Goal: Information Seeking & Learning: Learn about a topic

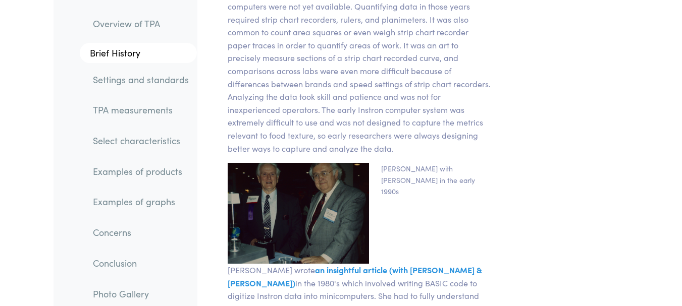
scroll to position [2926, 0]
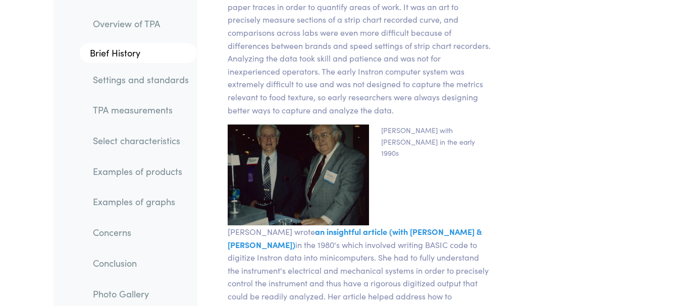
click at [138, 83] on link "Settings and standards" at bounding box center [141, 79] width 112 height 23
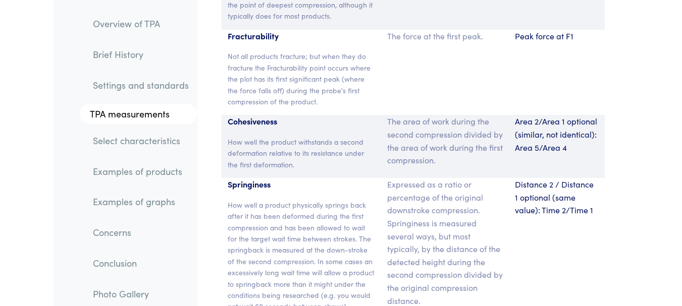
scroll to position [7643, 0]
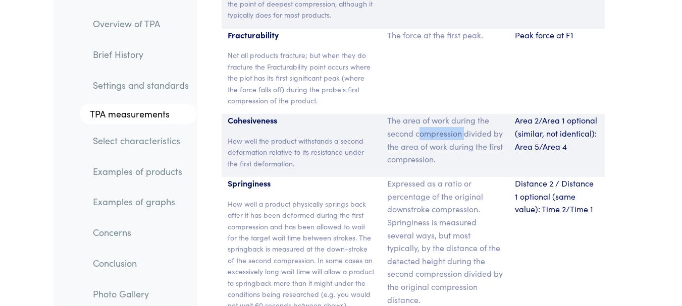
drag, startPoint x: 418, startPoint y: 69, endPoint x: 466, endPoint y: 67, distance: 47.5
click at [466, 114] on p "The area of work during the second compression divided by the area of work duri…" at bounding box center [445, 139] width 116 height 51
click at [471, 114] on p "The area of work during the second compression divided by the area of work duri…" at bounding box center [445, 139] width 116 height 51
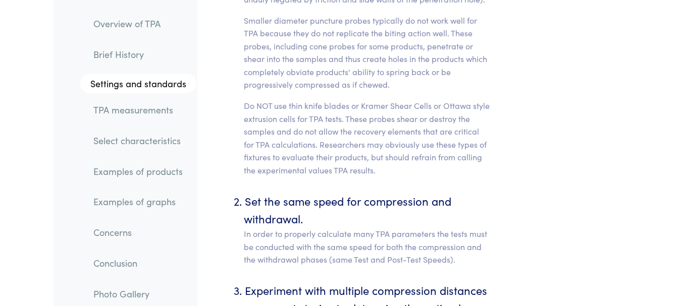
scroll to position [4968, 0]
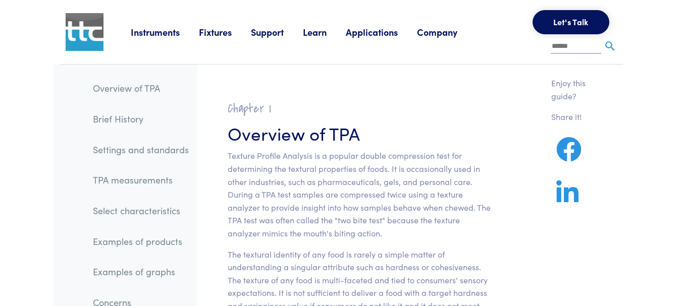
scroll to position [0, 0]
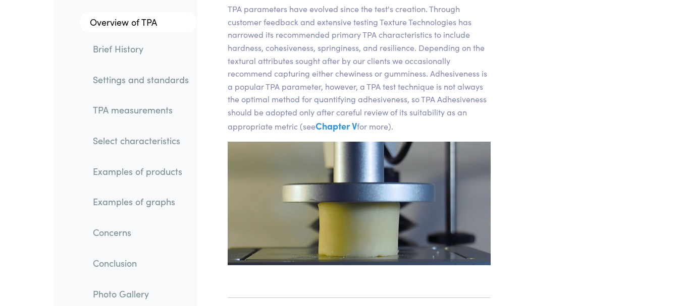
click at [129, 292] on link "Photo Gallery" at bounding box center [141, 293] width 112 height 23
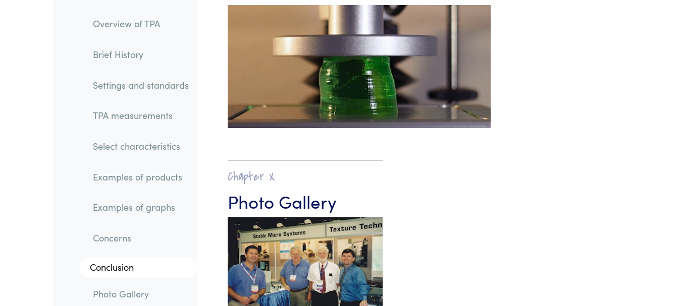
scroll to position [17777, 0]
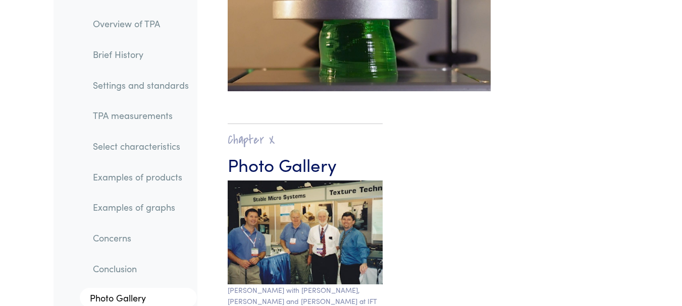
click at [123, 144] on link "Select characteristics" at bounding box center [141, 146] width 112 height 23
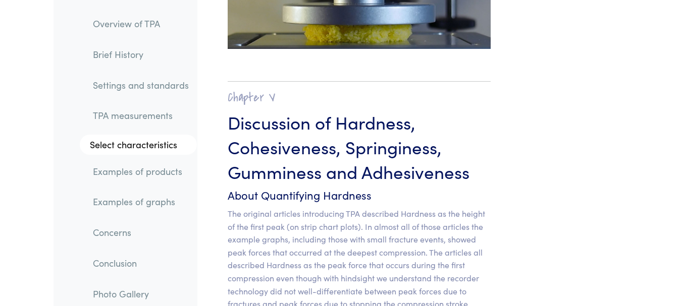
scroll to position [8732, 0]
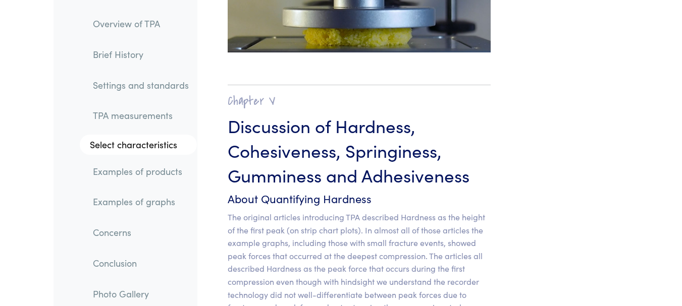
click at [147, 23] on link "Overview of TPA" at bounding box center [141, 23] width 112 height 23
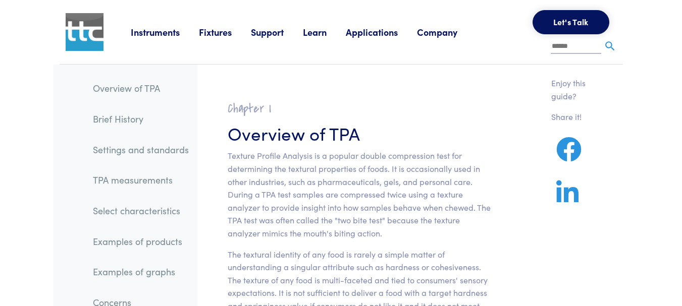
click at [82, 38] on img at bounding box center [85, 32] width 38 height 38
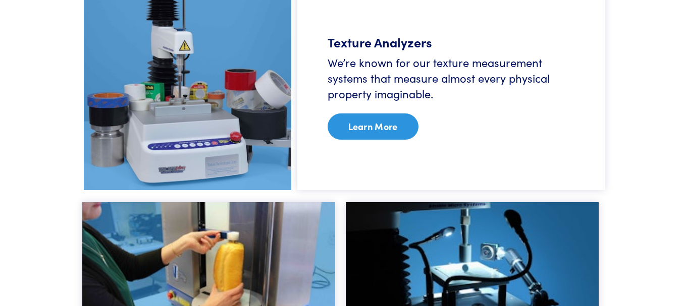
scroll to position [707, 0]
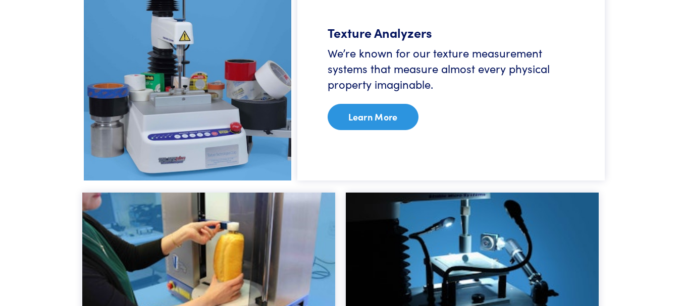
click at [363, 113] on link "Learn More" at bounding box center [372, 117] width 91 height 26
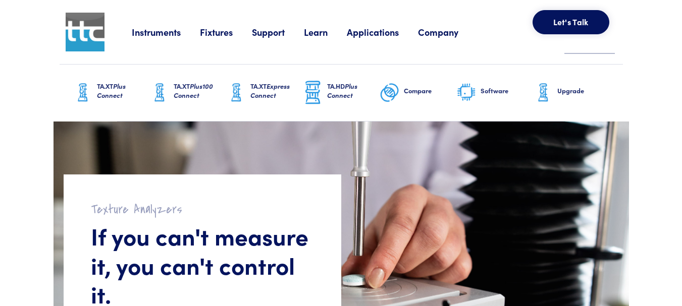
click at [321, 34] on link "Learn" at bounding box center [325, 32] width 43 height 13
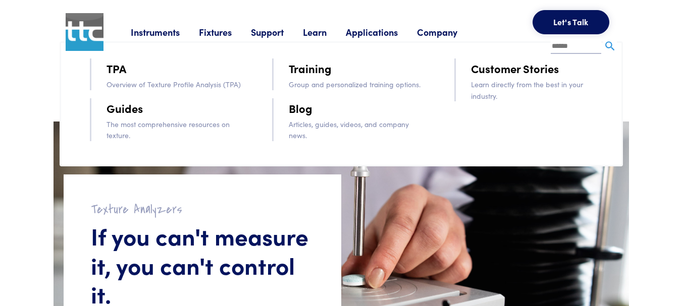
click at [114, 69] on link "TPA" at bounding box center [116, 69] width 20 height 18
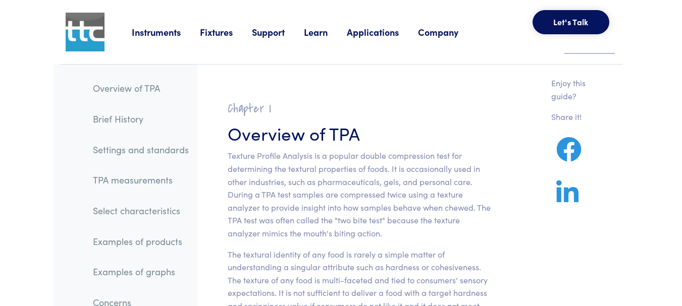
click at [130, 180] on link "TPA measurements" at bounding box center [141, 180] width 112 height 23
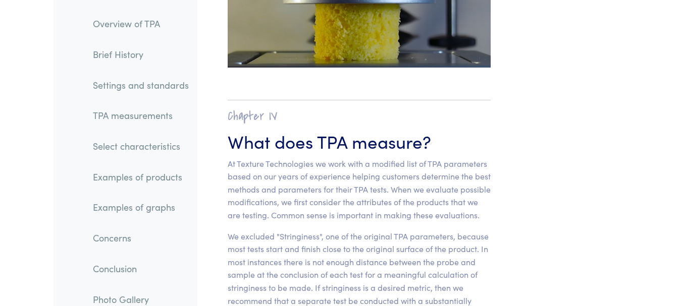
scroll to position [7131, 0]
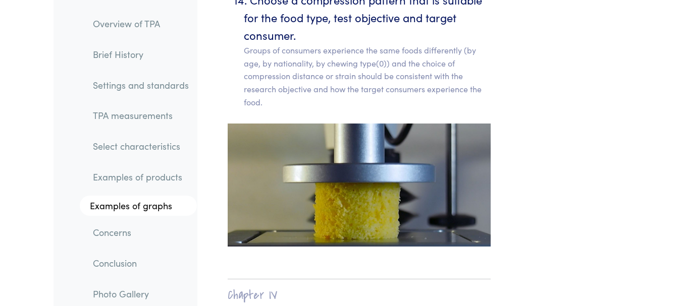
scroll to position [6930, 0]
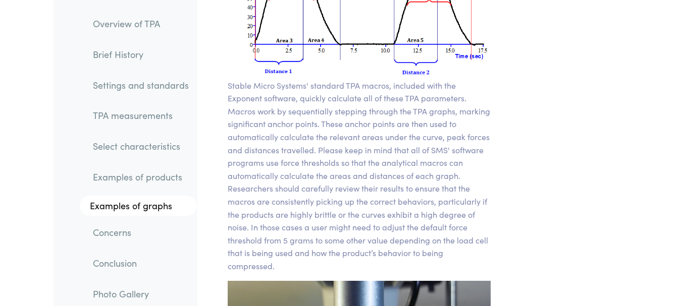
scroll to position [8393, 0]
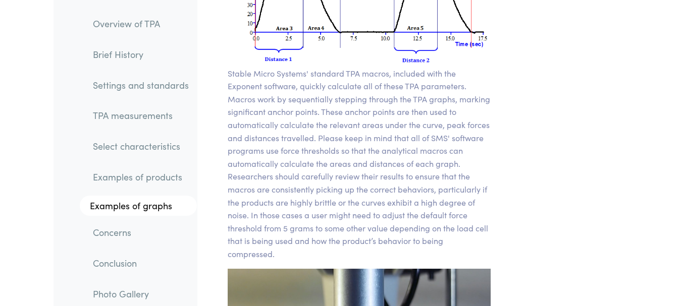
click at [139, 266] on link "Conclusion" at bounding box center [141, 263] width 112 height 23
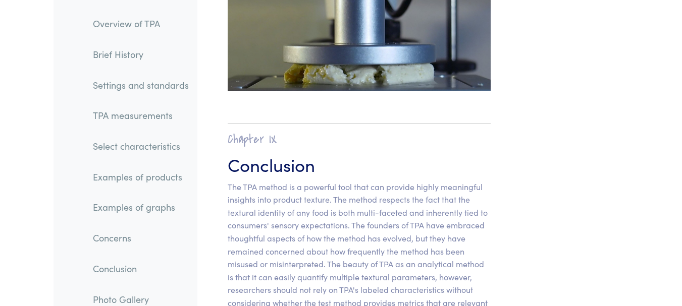
click at [121, 116] on link "TPA measurements" at bounding box center [141, 115] width 112 height 23
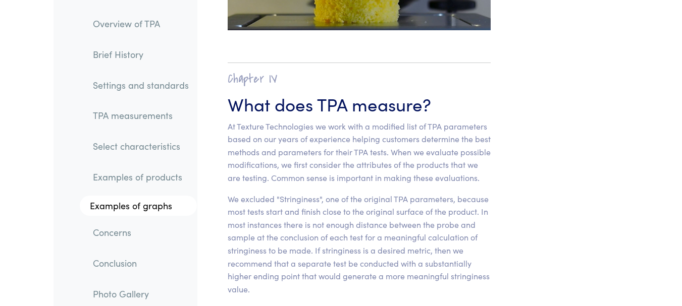
scroll to position [7131, 0]
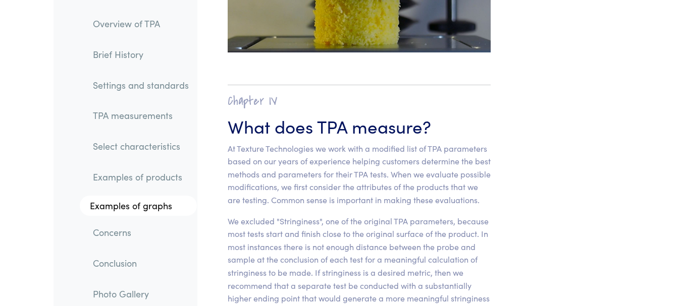
click at [119, 90] on link "Settings and standards" at bounding box center [141, 84] width 112 height 23
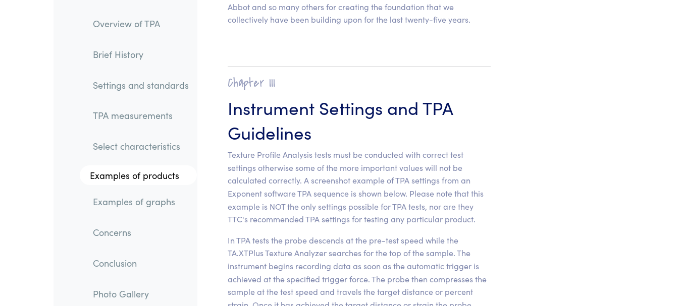
scroll to position [4262, 0]
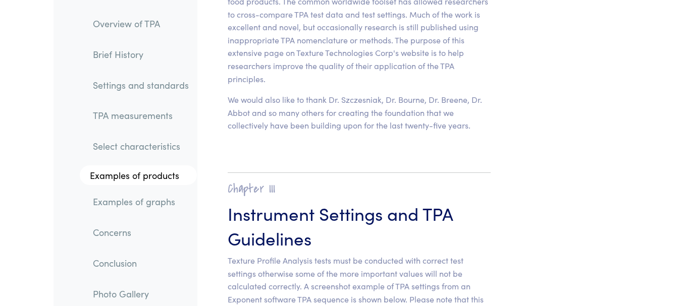
click at [149, 23] on link "Overview of TPA" at bounding box center [141, 23] width 112 height 23
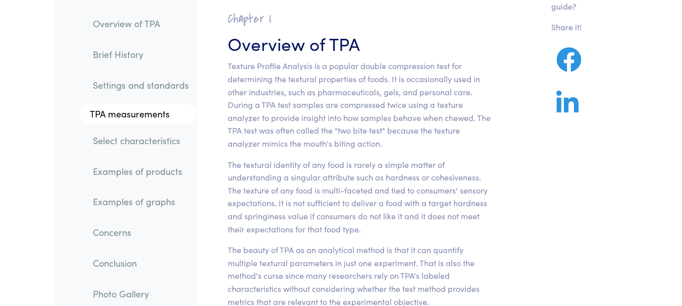
scroll to position [101, 0]
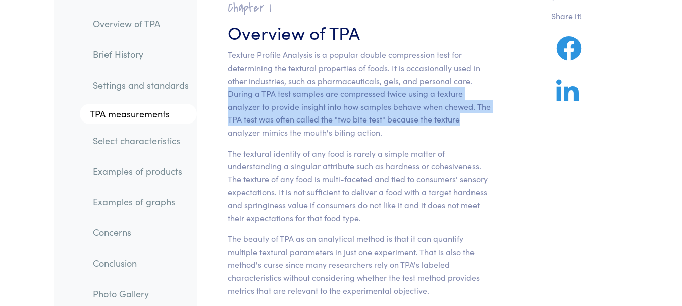
drag, startPoint x: 227, startPoint y: 96, endPoint x: 479, endPoint y: 118, distance: 252.8
click at [479, 118] on p "Texture Profile Analysis is a popular double compression test for determining t…" at bounding box center [359, 93] width 263 height 90
click at [156, 141] on link "Select characteristics" at bounding box center [141, 140] width 112 height 23
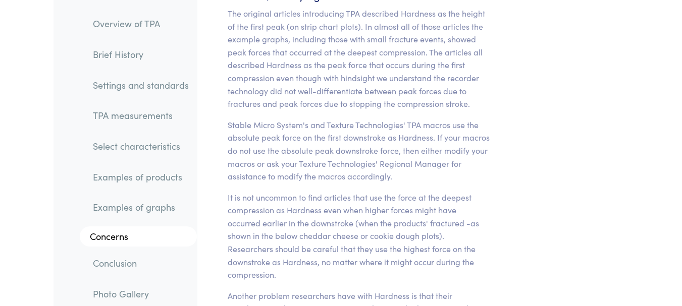
scroll to position [8934, 0]
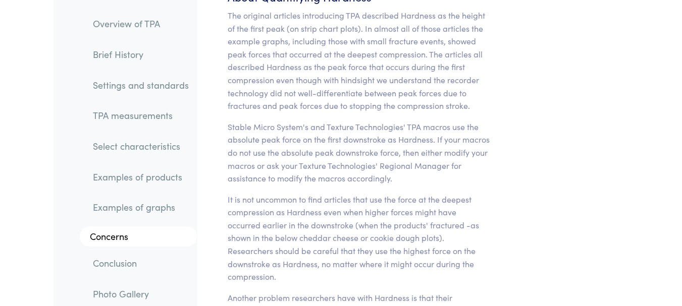
click at [111, 88] on link "Settings and standards" at bounding box center [141, 84] width 112 height 23
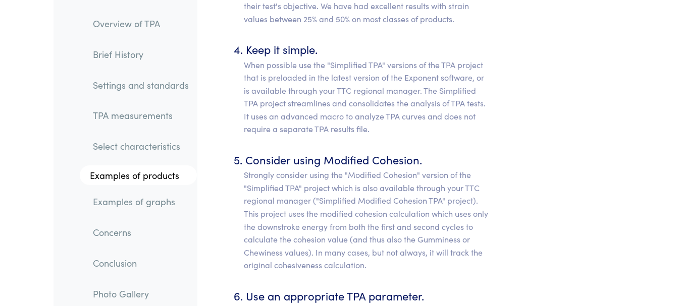
scroll to position [5675, 0]
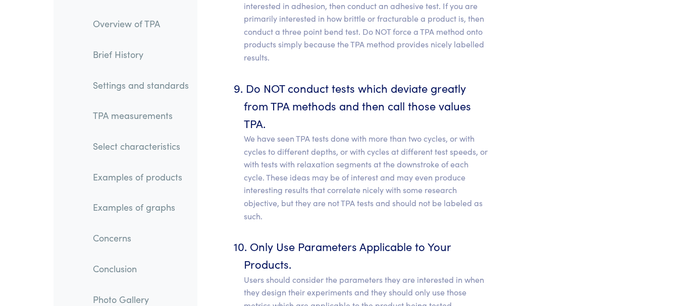
scroll to position [6432, 0]
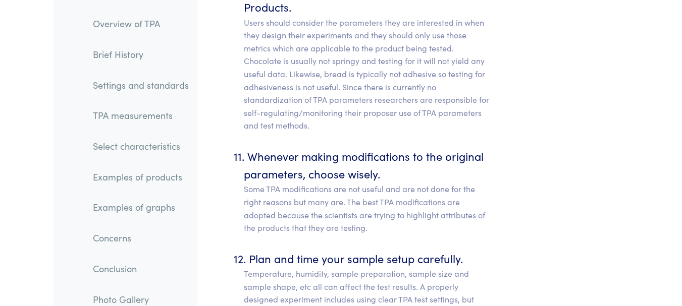
click at [125, 115] on link "TPA measurements" at bounding box center [141, 115] width 112 height 23
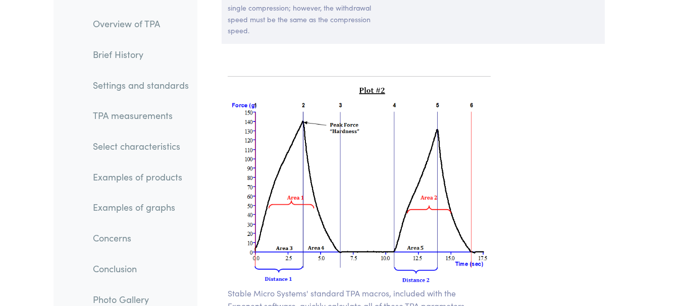
scroll to position [8141, 0]
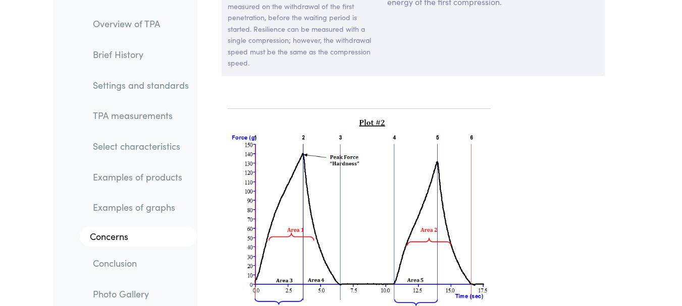
click at [373, 124] on img at bounding box center [359, 218] width 263 height 202
click at [376, 117] on img at bounding box center [359, 218] width 263 height 202
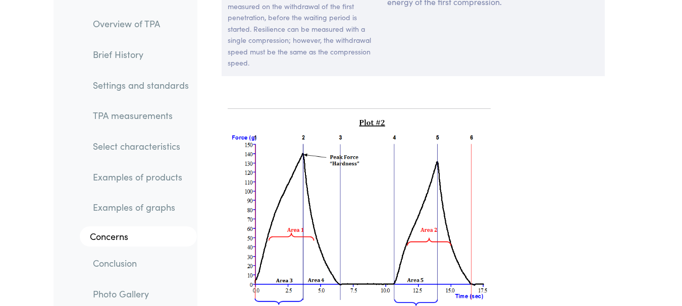
click at [376, 117] on img at bounding box center [359, 218] width 263 height 202
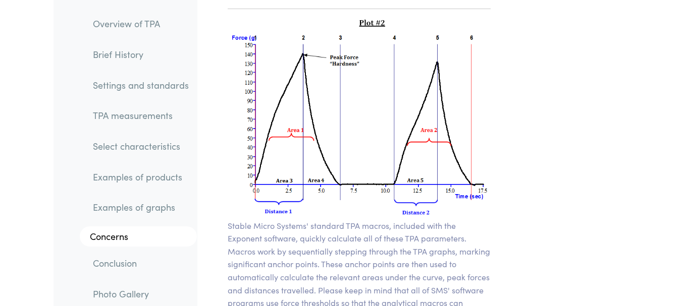
scroll to position [8241, 0]
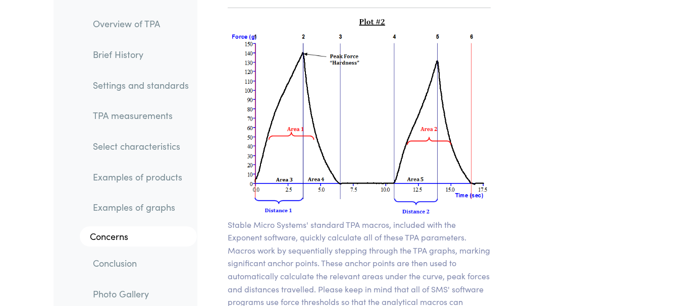
click at [356, 98] on img at bounding box center [359, 117] width 263 height 202
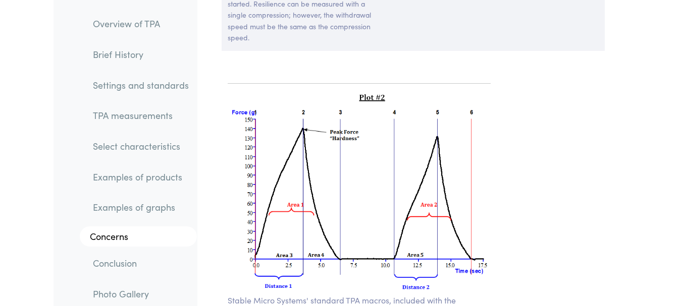
scroll to position [8141, 0]
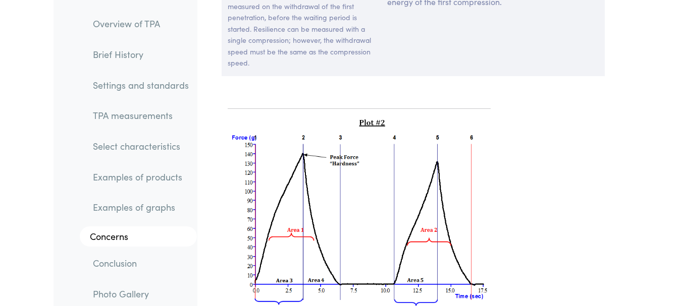
click at [121, 208] on link "Examples of graphs" at bounding box center [141, 207] width 112 height 23
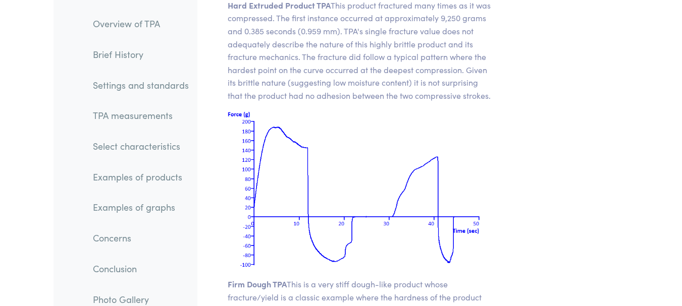
scroll to position [15014, 0]
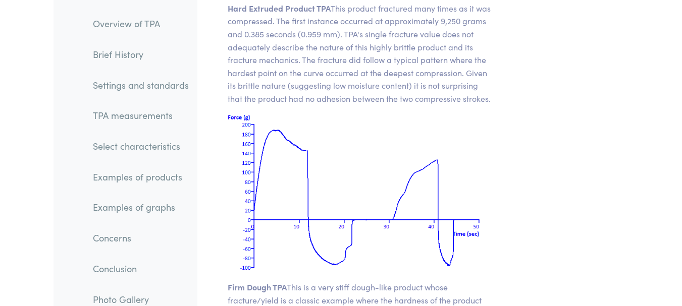
click at [134, 117] on link "TPA measurements" at bounding box center [141, 115] width 112 height 23
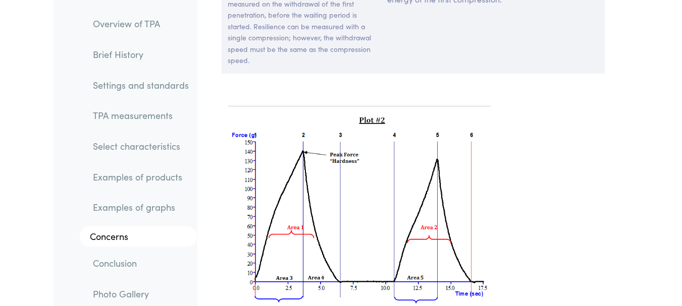
scroll to position [8141, 0]
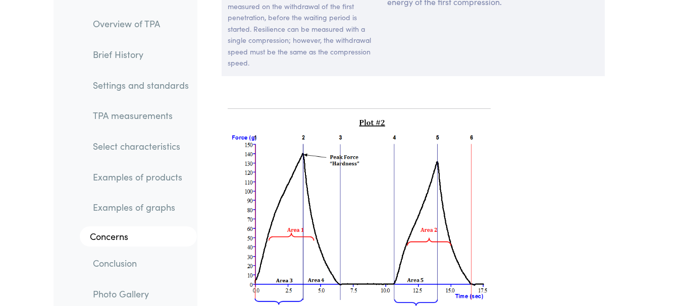
click at [408, 168] on img at bounding box center [359, 218] width 263 height 202
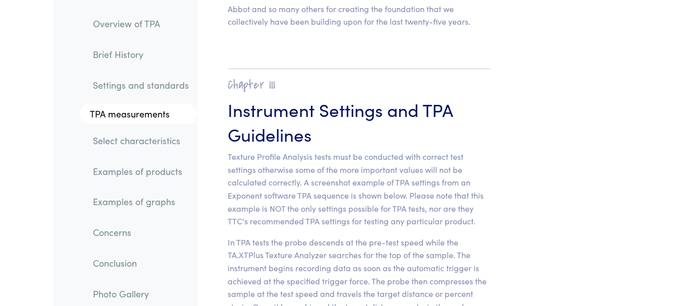
scroll to position [0, 0]
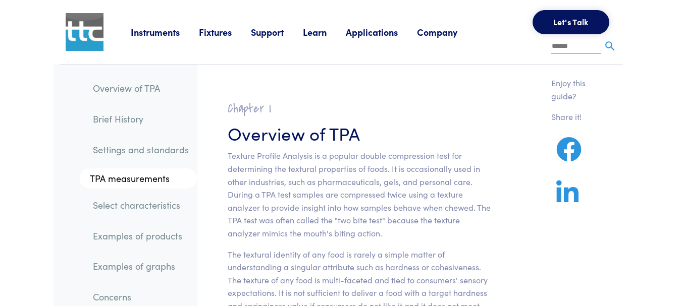
click at [135, 181] on link "TPA measurements" at bounding box center [138, 179] width 117 height 20
click at [89, 33] on img at bounding box center [85, 32] width 38 height 38
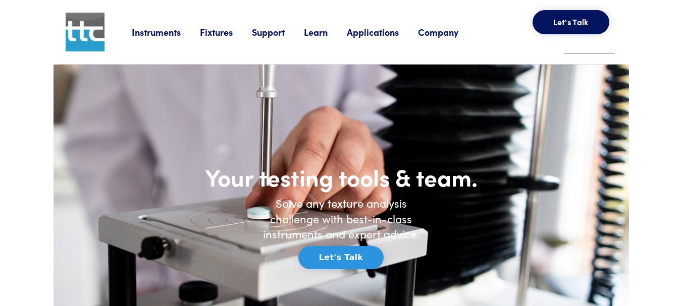
click at [83, 31] on img at bounding box center [85, 32] width 39 height 39
click at [323, 34] on link "Learn" at bounding box center [325, 32] width 43 height 13
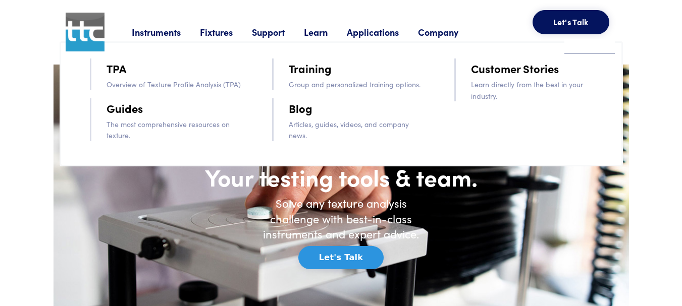
click at [125, 70] on link "TPA" at bounding box center [116, 69] width 20 height 18
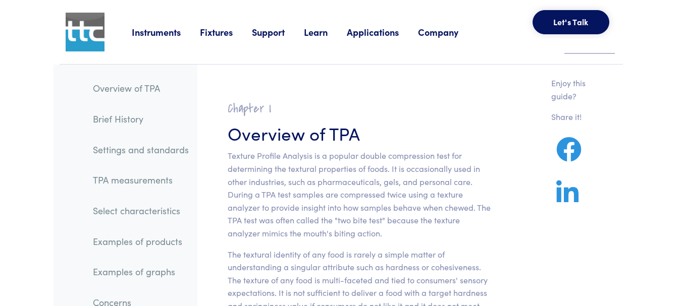
click at [140, 180] on link "TPA measurements" at bounding box center [141, 180] width 112 height 23
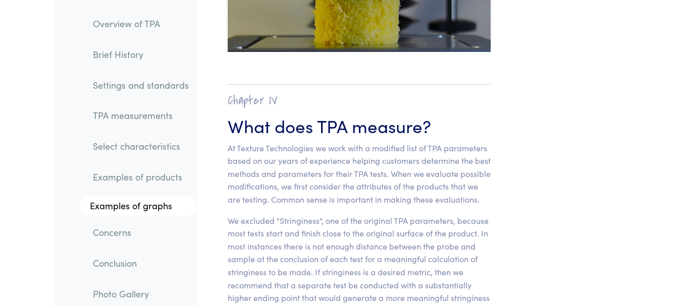
scroll to position [7131, 0]
click at [512, 195] on section "Chapter IV What does TPA measure? At Texture Technologies we work with a modifi…" at bounding box center [358, 249] width 311 height 368
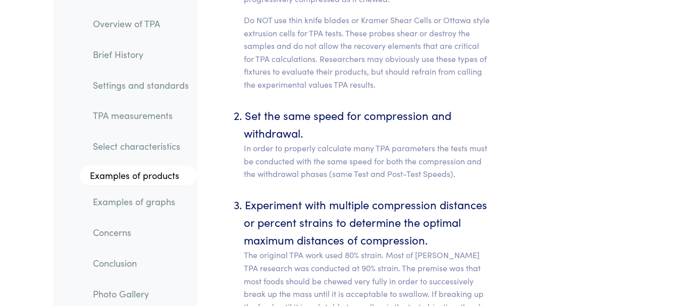
scroll to position [0, 0]
